Goal: Task Accomplishment & Management: Use online tool/utility

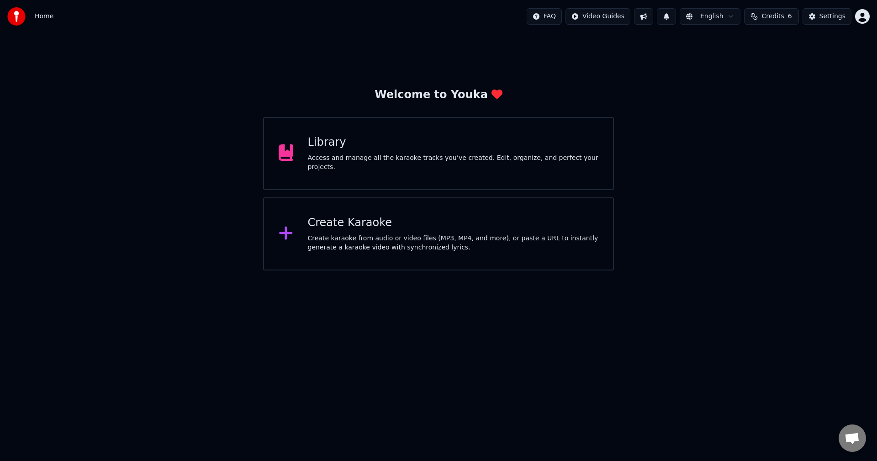
click at [420, 174] on div "Library Access and manage all the karaoke tracks you’ve created. Edit, organize…" at bounding box center [438, 153] width 351 height 73
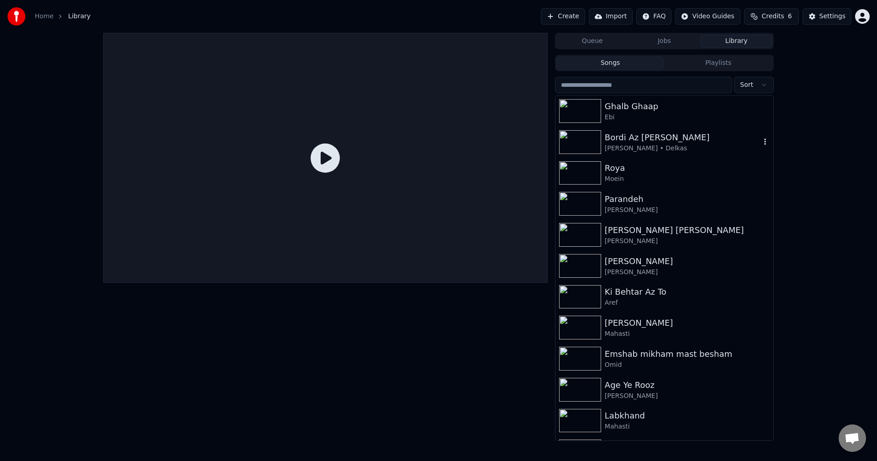
click at [621, 137] on div "Bordi Az [PERSON_NAME]" at bounding box center [683, 137] width 156 height 13
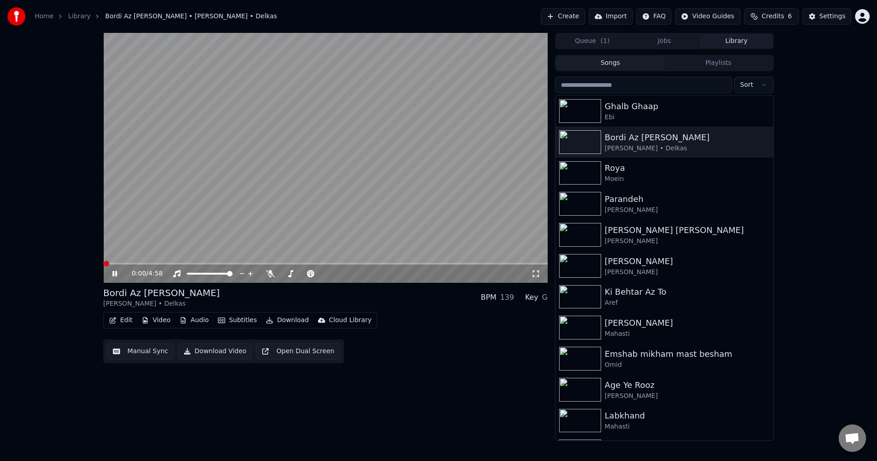
click at [226, 184] on video at bounding box center [325, 158] width 444 height 250
click at [45, 18] on link "Home" at bounding box center [44, 16] width 19 height 9
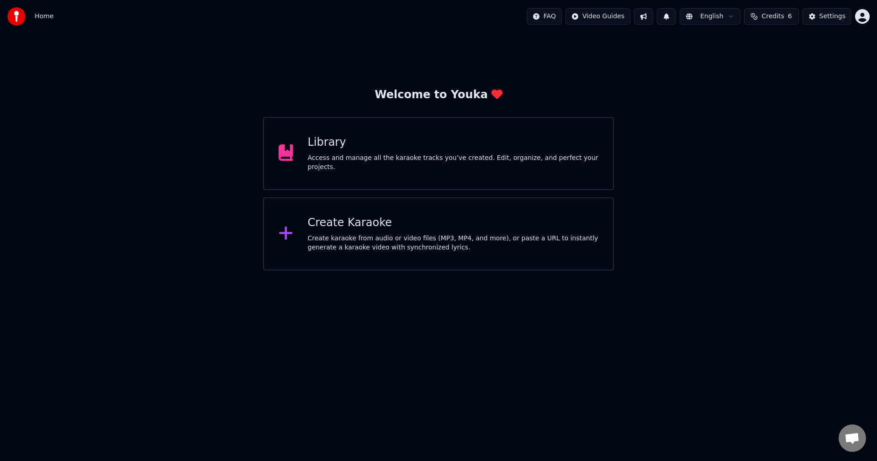
click at [339, 238] on div "Create karaoke from audio or video files (MP3, MP4, and more), or paste a URL t…" at bounding box center [453, 243] width 291 height 18
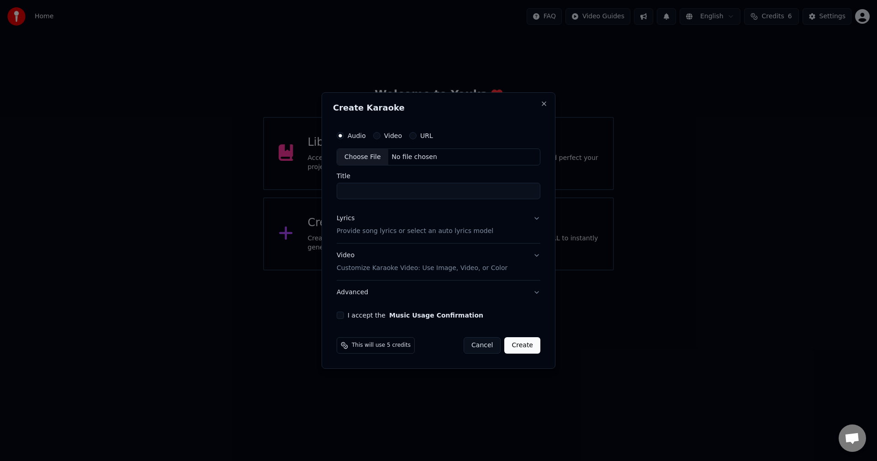
click at [391, 267] on p "Customize Karaoke Video: Use Image, Video, or Color" at bounding box center [422, 268] width 171 height 9
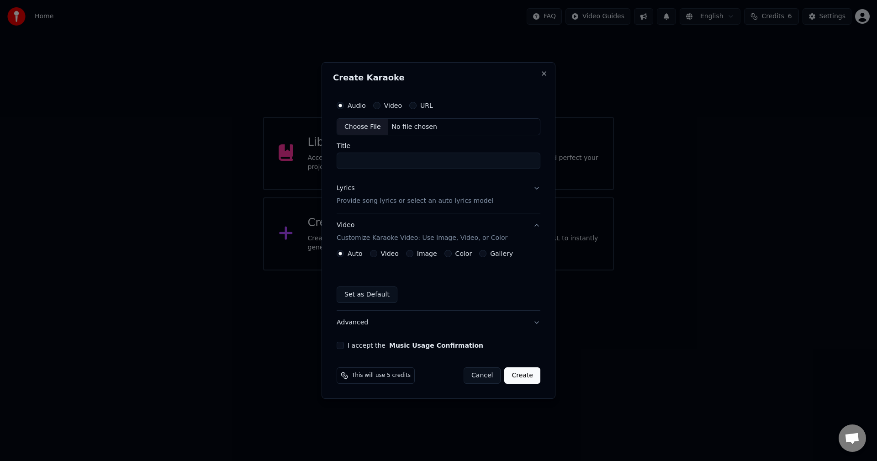
click at [481, 253] on button "Gallery" at bounding box center [482, 253] width 7 height 7
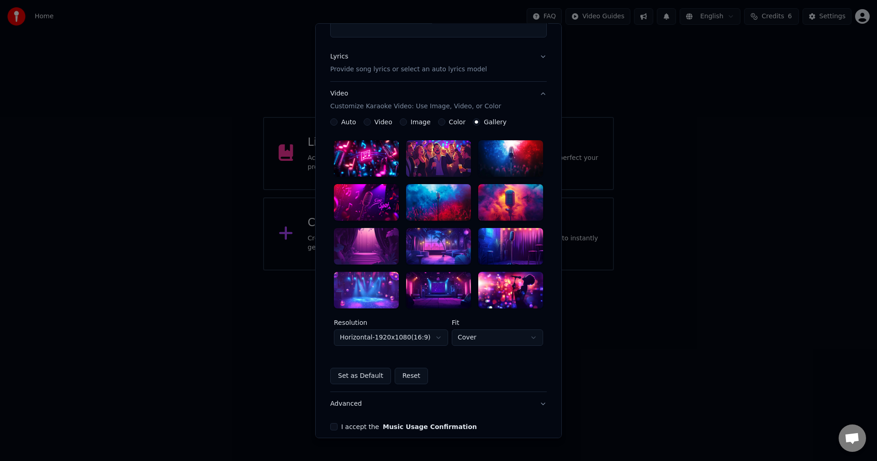
scroll to position [89, 0]
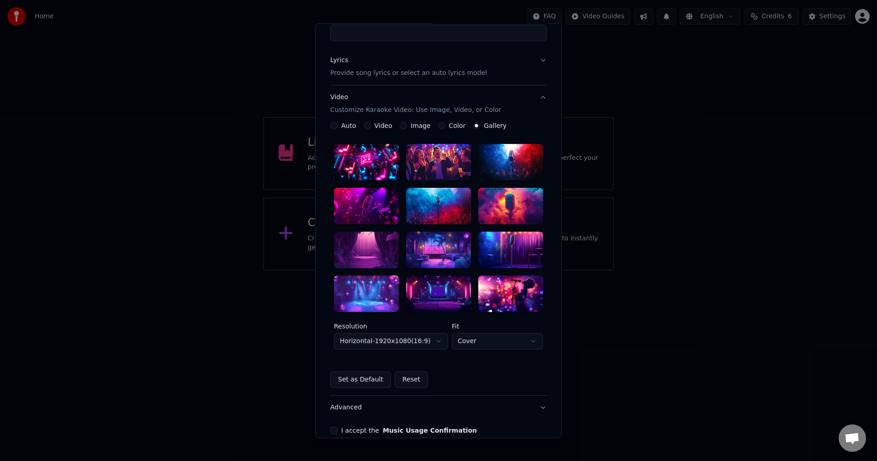
click at [401, 126] on button "Image" at bounding box center [403, 125] width 7 height 7
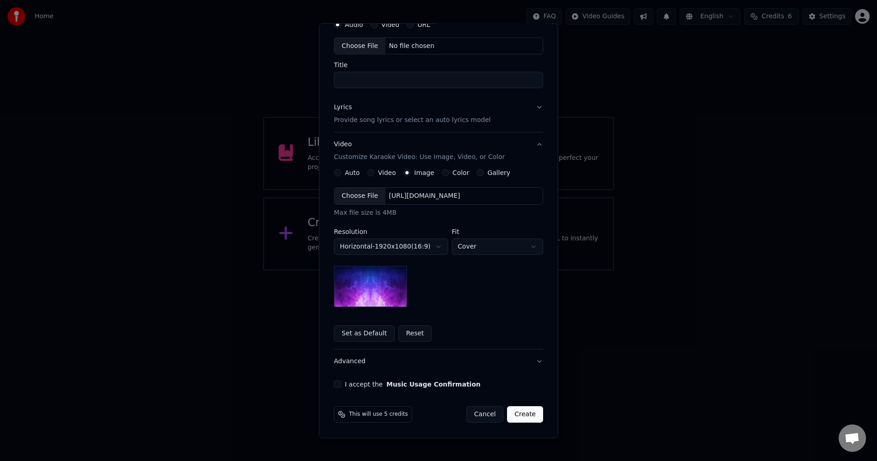
click at [358, 202] on div "Choose File" at bounding box center [359, 196] width 51 height 16
click at [379, 172] on label "Video" at bounding box center [387, 172] width 18 height 6
click at [375, 172] on button "Video" at bounding box center [370, 172] width 7 height 7
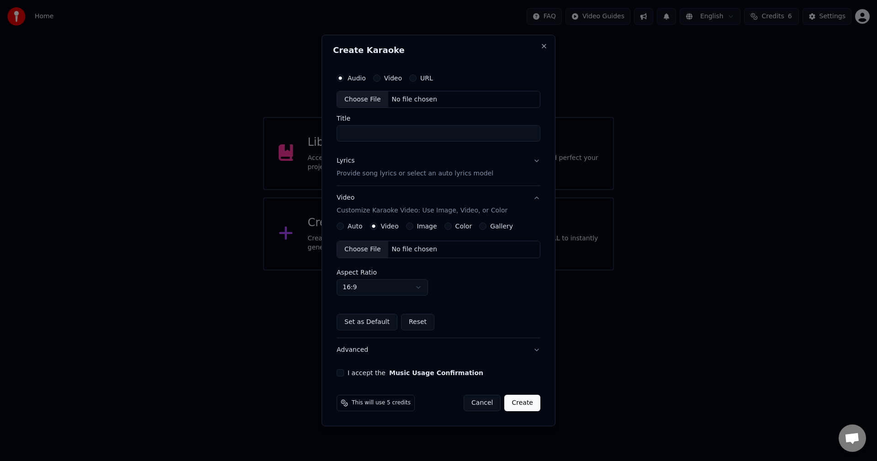
click at [380, 270] on body "Home FAQ Video Guides English Credits 6 Settings Welcome to Youka Library Acces…" at bounding box center [438, 135] width 877 height 270
click at [480, 297] on div "Auto Video Image Color Gallery Choose File No file chosen Aspect Ratio 16:9 ***…" at bounding box center [439, 276] width 204 height 108
click at [486, 406] on button "Cancel" at bounding box center [482, 403] width 37 height 16
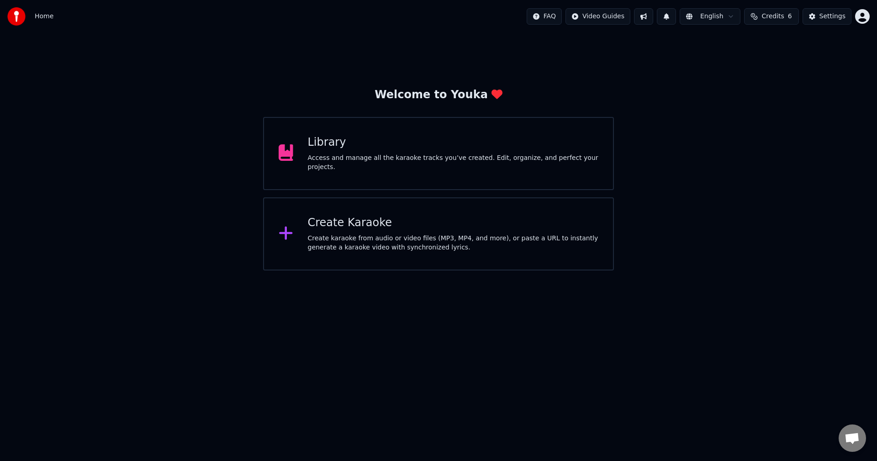
click at [373, 246] on div "Create karaoke from audio or video files (MP3, MP4, and more), or paste a URL t…" at bounding box center [453, 243] width 291 height 18
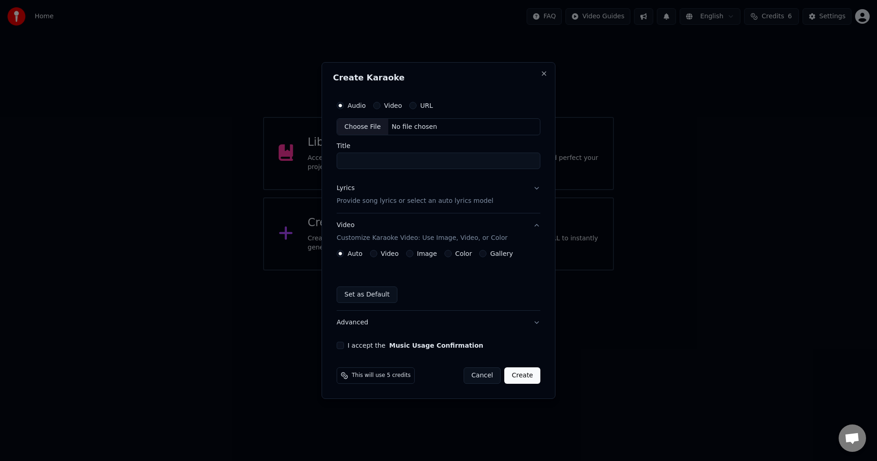
click at [412, 254] on div "Image" at bounding box center [421, 253] width 31 height 7
click at [406, 253] on button "Image" at bounding box center [409, 253] width 7 height 7
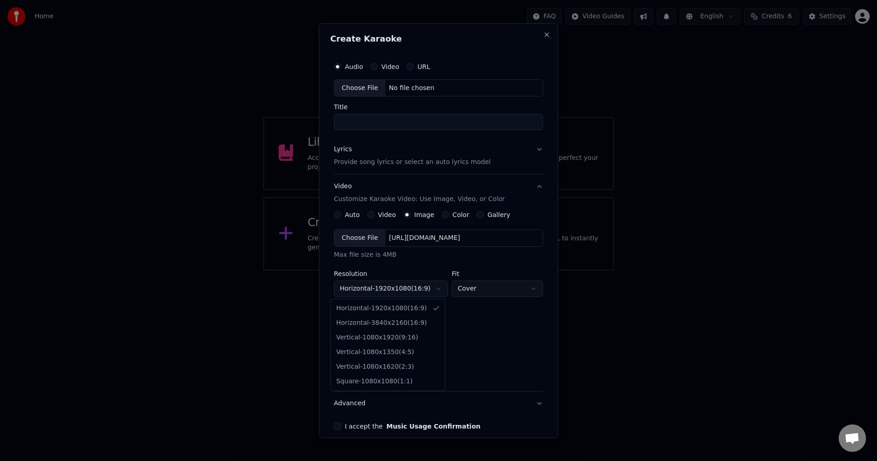
click at [401, 270] on body "**********" at bounding box center [438, 135] width 877 height 270
click at [504, 270] on body "**********" at bounding box center [438, 135] width 877 height 270
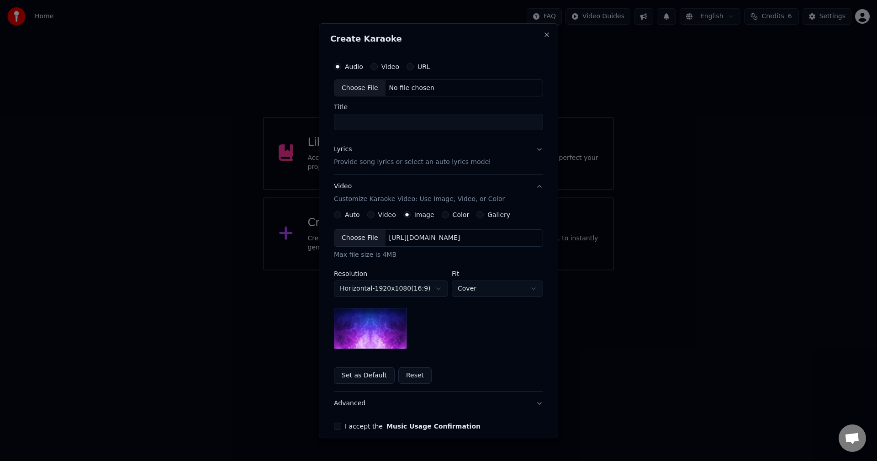
click at [442, 215] on button "Color" at bounding box center [445, 214] width 7 height 7
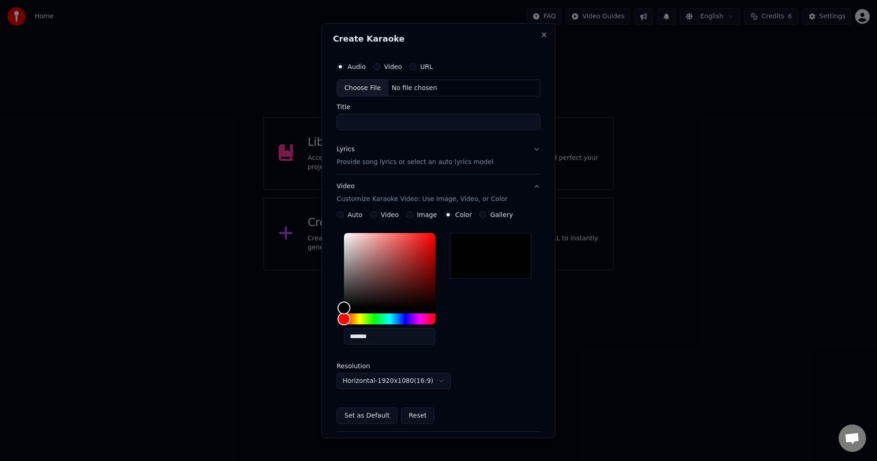
click at [481, 216] on button "Gallery" at bounding box center [482, 214] width 7 height 7
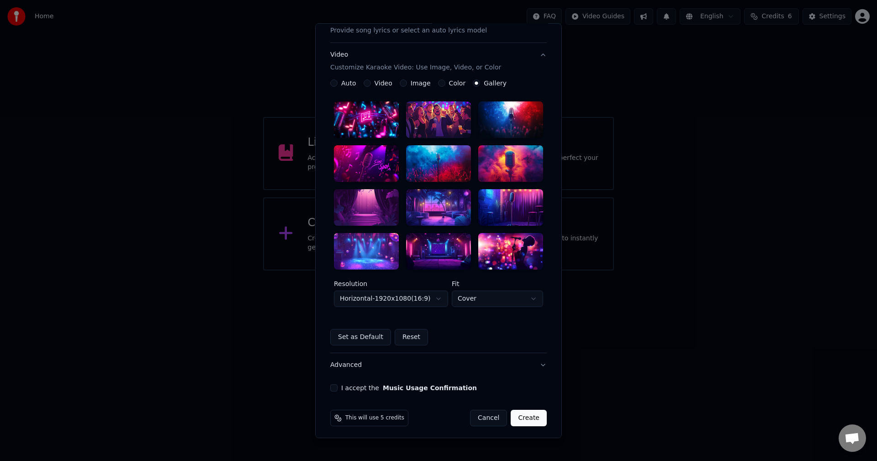
scroll to position [135, 0]
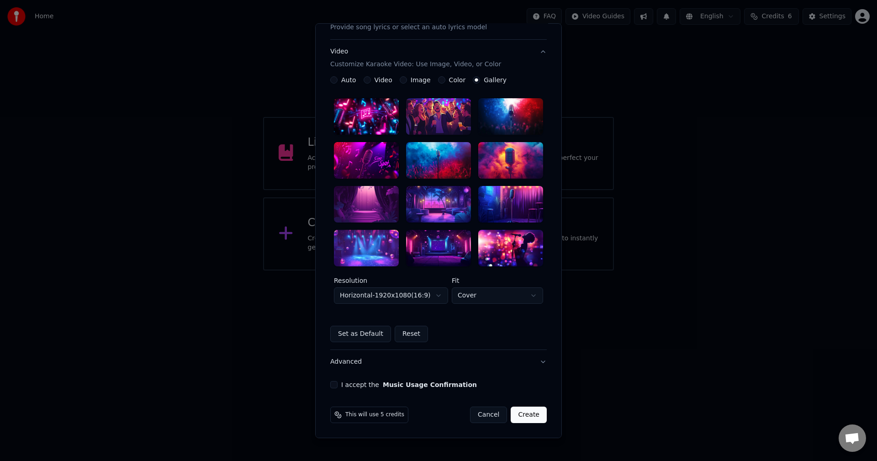
click at [433, 270] on body "**********" at bounding box center [438, 135] width 877 height 270
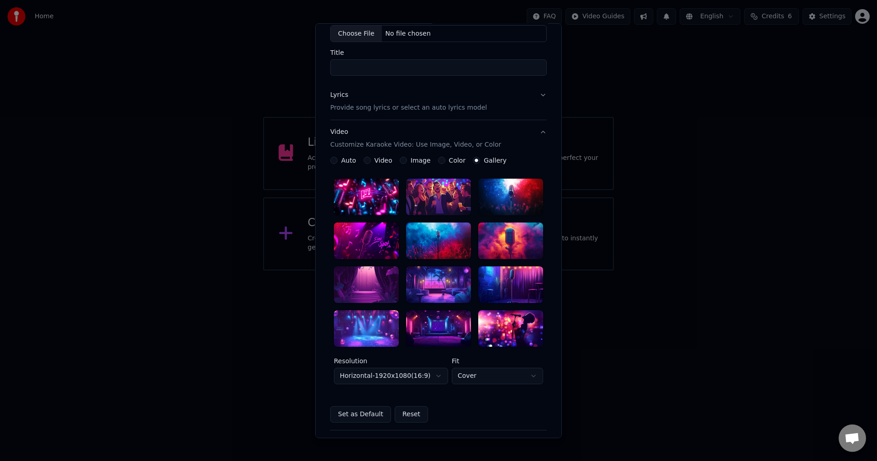
scroll to position [43, 0]
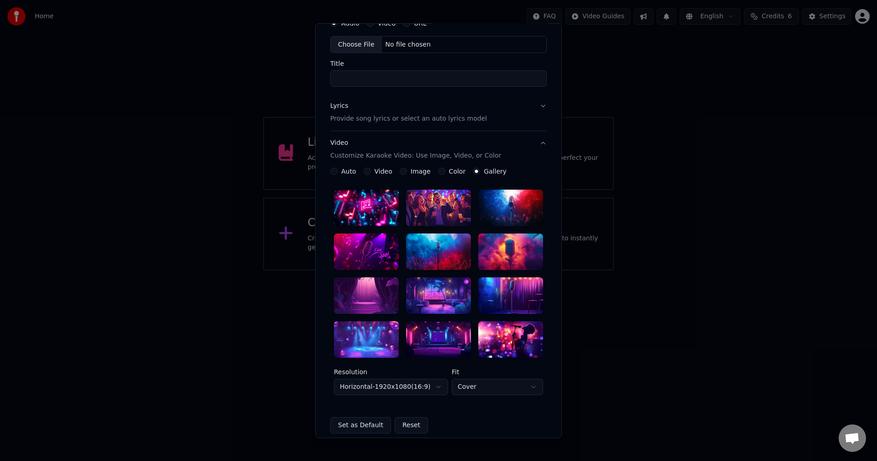
click at [332, 171] on button "Auto" at bounding box center [333, 171] width 7 height 7
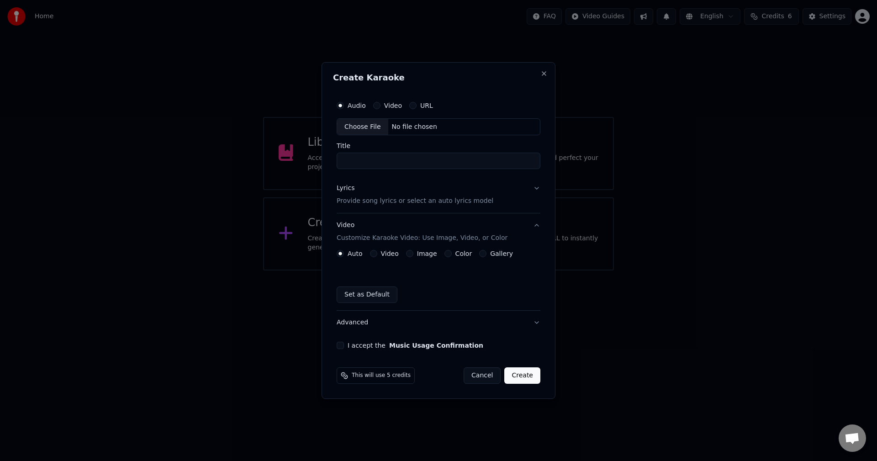
click at [481, 380] on button "Cancel" at bounding box center [482, 375] width 37 height 16
